Goal: Navigation & Orientation: Find specific page/section

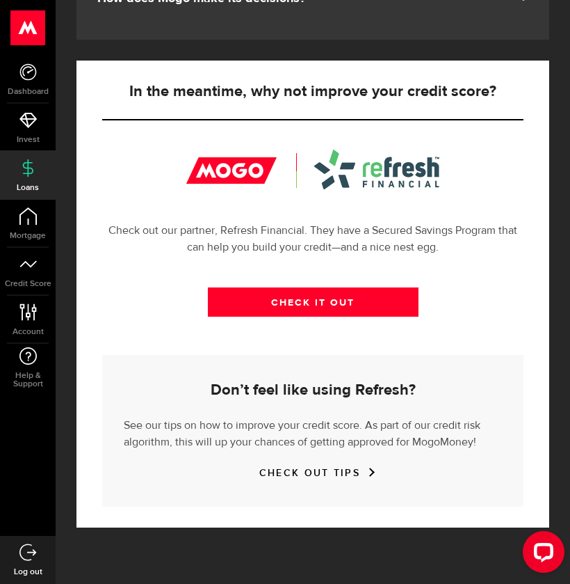
scroll to position [450, 0]
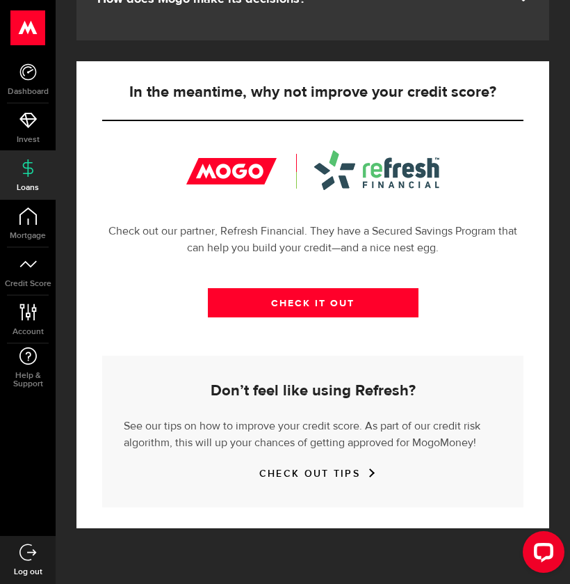
click at [40, 323] on link "Account Compte" at bounding box center [28, 319] width 56 height 47
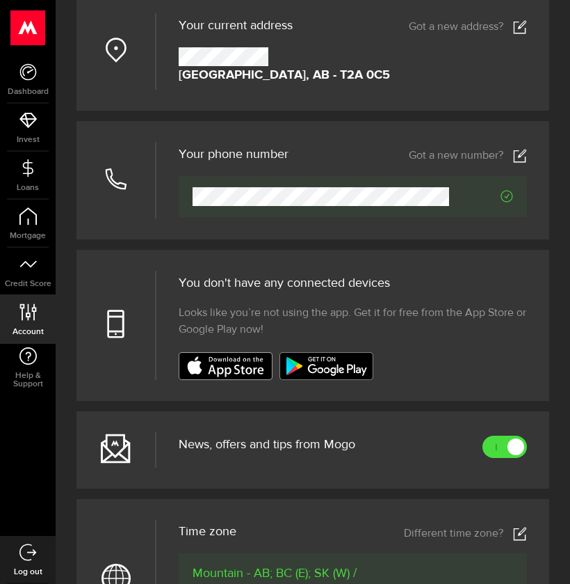
scroll to position [282, 0]
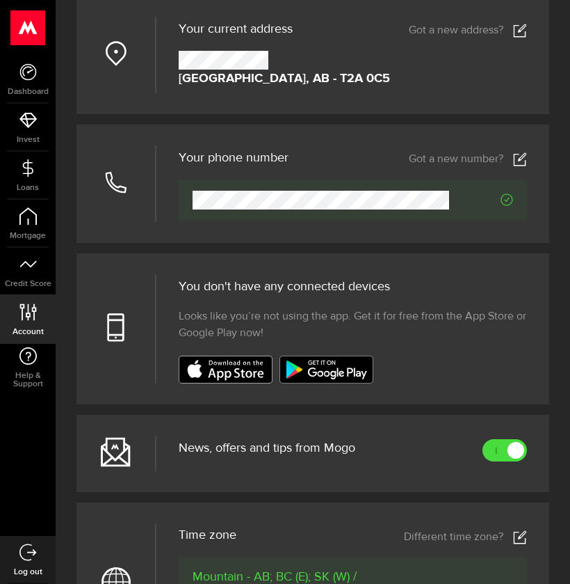
click at [30, 379] on span "Help & Support" at bounding box center [28, 379] width 56 height 17
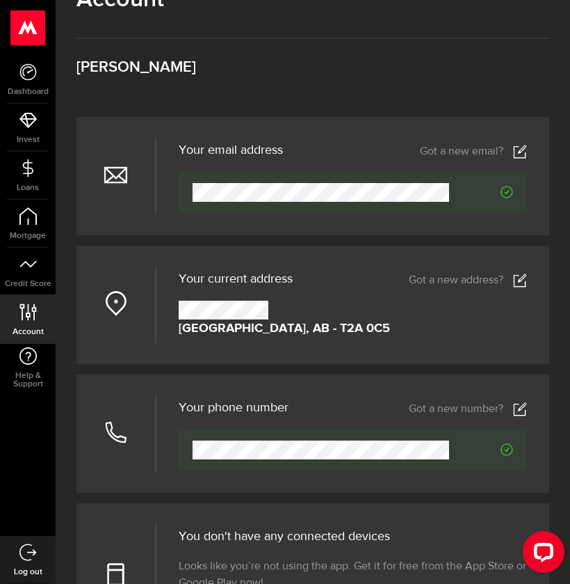
scroll to position [0, 0]
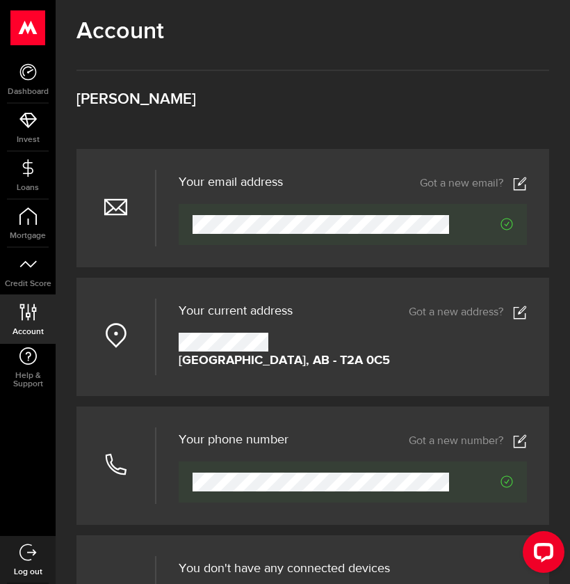
click at [28, 119] on use at bounding box center [27, 120] width 17 height 15
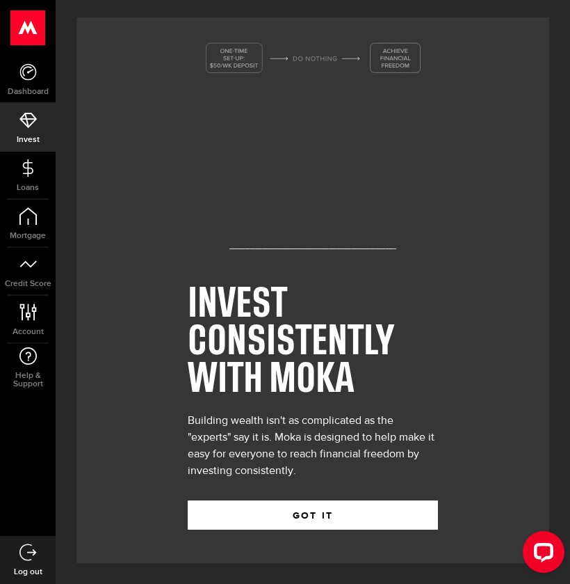
click at [19, 173] on icon at bounding box center [27, 167] width 17 height 17
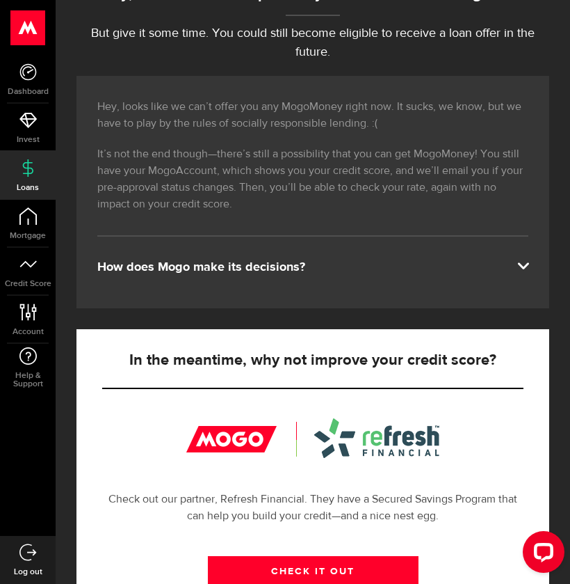
scroll to position [203, 0]
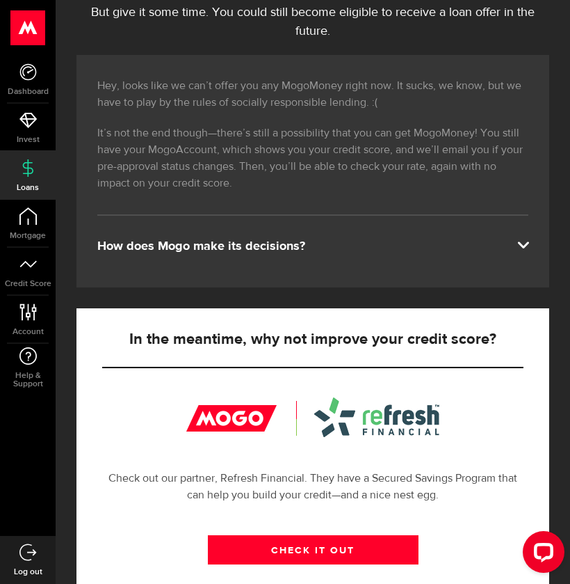
click at [545, 550] on div "Open LiveChat chat widget" at bounding box center [544, 551] width 22 height 22
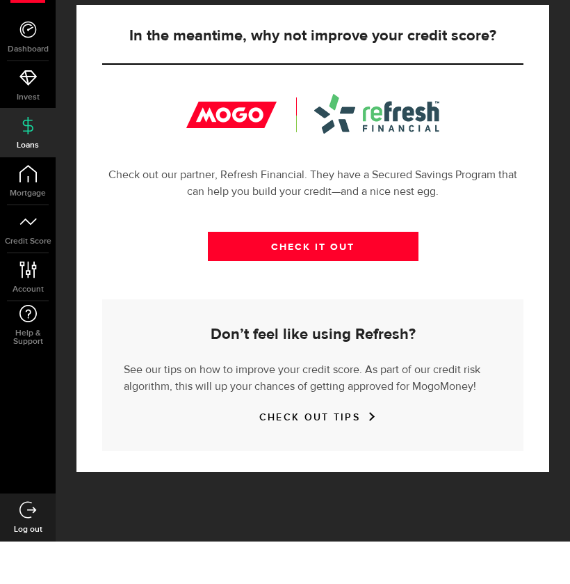
click at [109, 451] on div "In the meantime, why not improve your credit score? Check out our partner, Refr…" at bounding box center [313, 280] width 473 height 467
